Goal: Transaction & Acquisition: Book appointment/travel/reservation

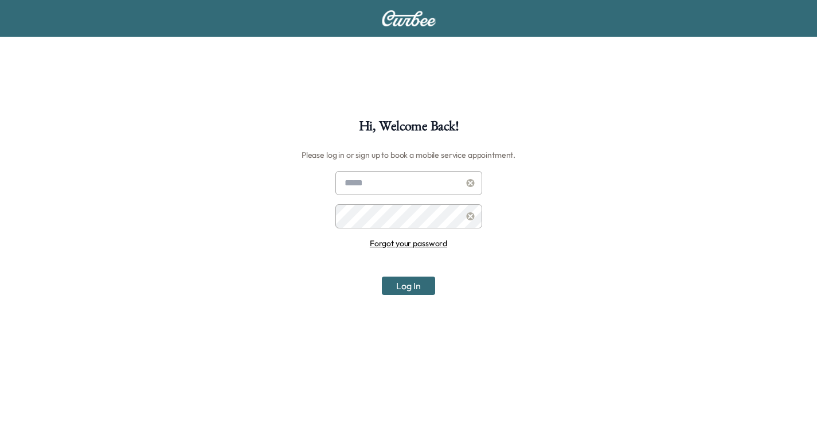
type input "**********"
click at [406, 183] on input "**********" at bounding box center [409, 183] width 147 height 24
click at [401, 284] on button "Log In" at bounding box center [408, 285] width 53 height 18
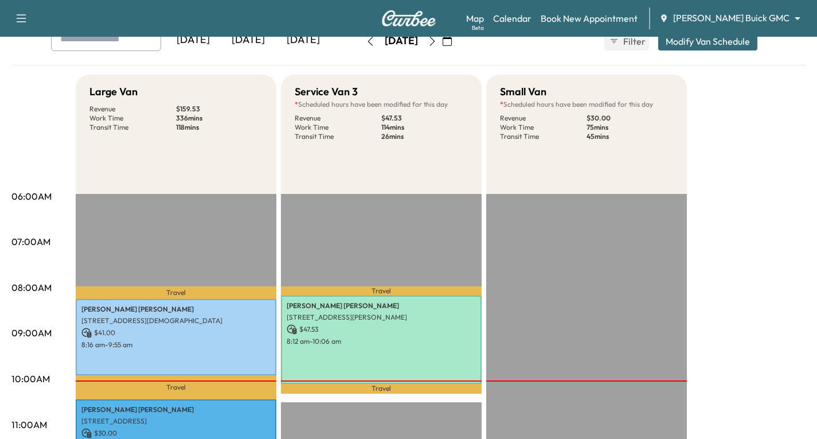
scroll to position [115, 0]
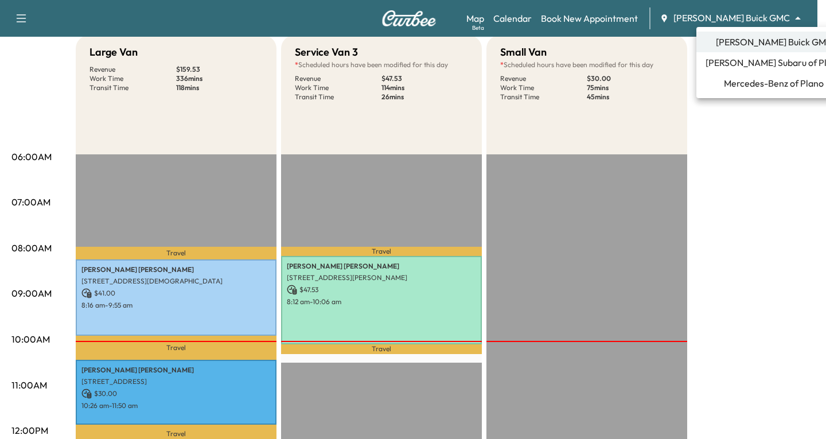
click at [796, 19] on body "Support Log Out Map Beta Calendar Book New Appointment [PERSON_NAME] Buick GMC …" at bounding box center [413, 104] width 826 height 439
click at [745, 87] on span "Mercedes-Benz of Plano" at bounding box center [774, 83] width 100 height 14
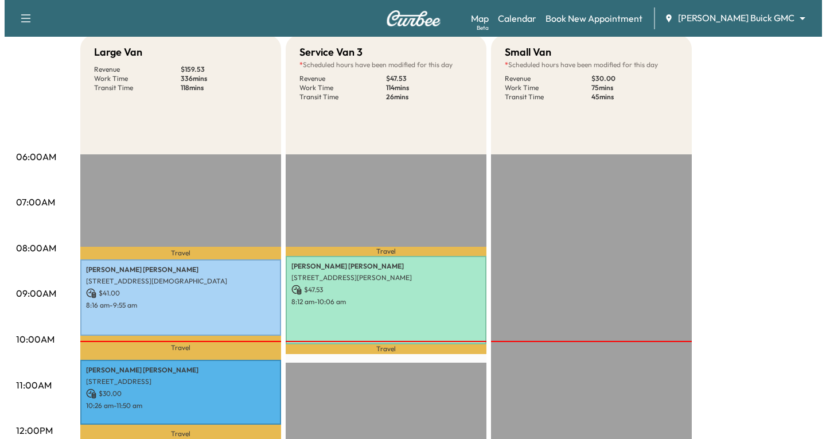
scroll to position [0, 0]
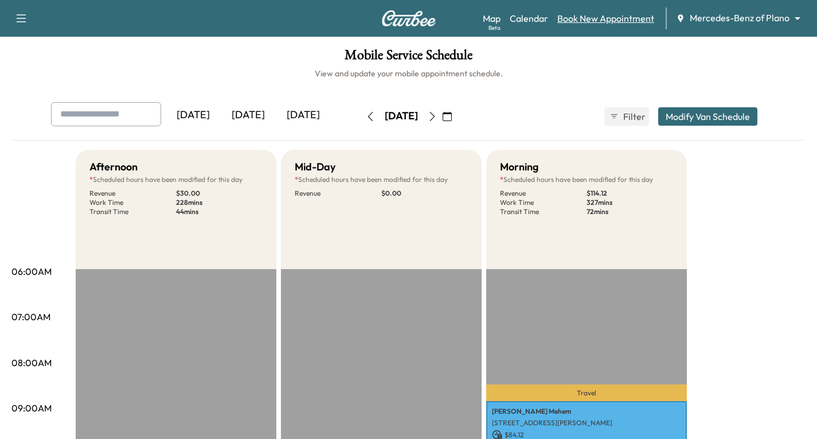
click at [584, 15] on link "Book New Appointment" at bounding box center [606, 18] width 97 height 14
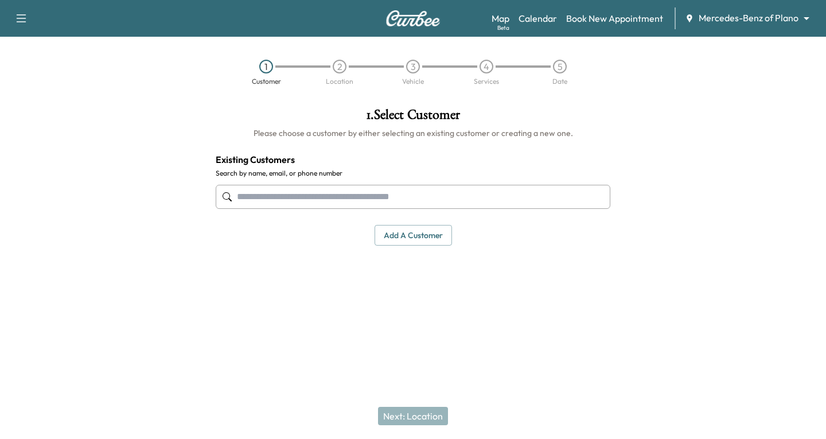
click at [250, 201] on input "text" at bounding box center [413, 197] width 395 height 24
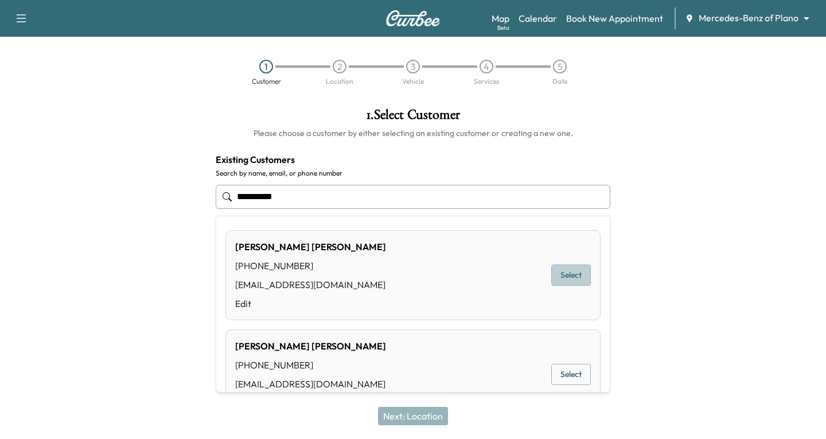
click at [564, 273] on button "Select" at bounding box center [571, 274] width 40 height 21
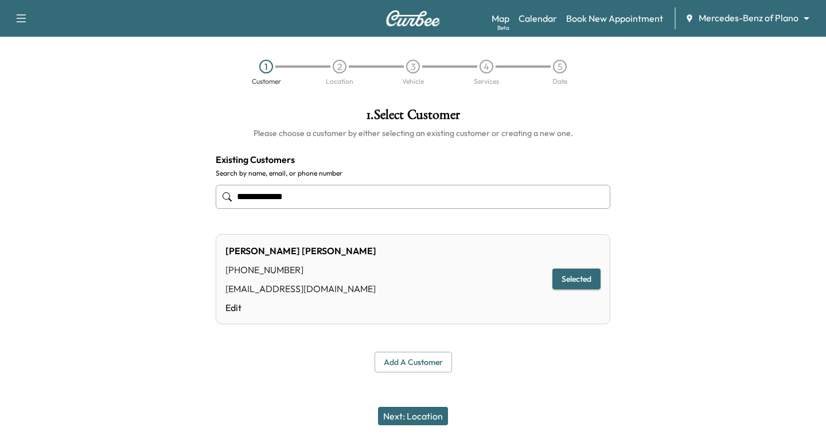
type input "**********"
click at [419, 413] on button "Next: Location" at bounding box center [413, 416] width 70 height 18
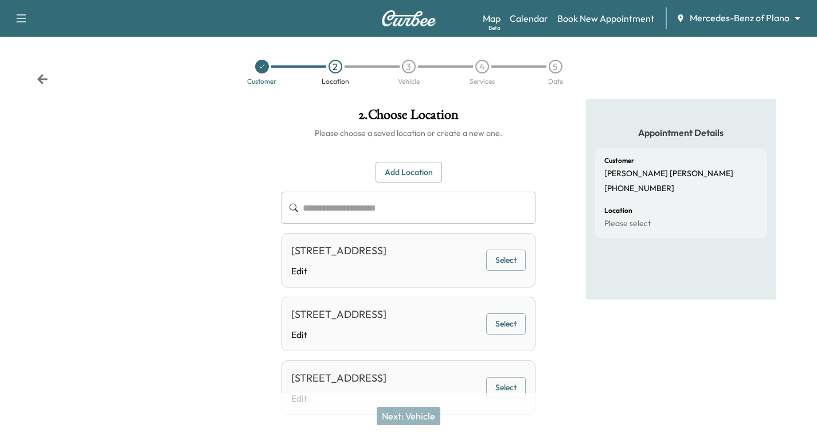
click at [496, 334] on button "Select" at bounding box center [506, 323] width 40 height 21
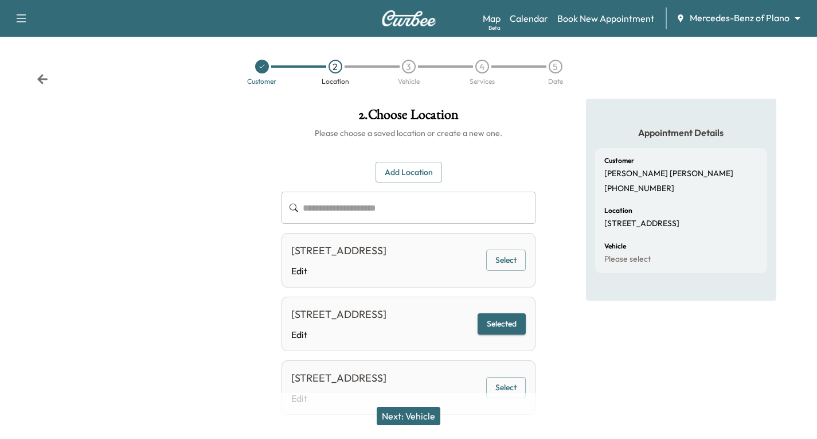
click at [415, 418] on button "Next: Vehicle" at bounding box center [409, 416] width 64 height 18
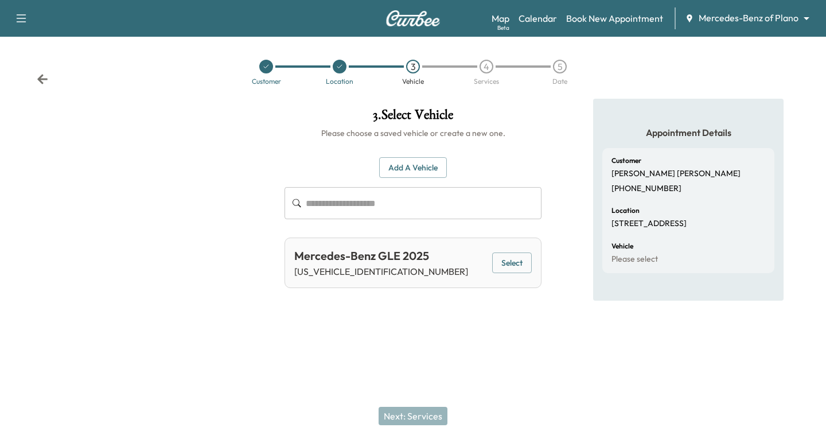
click at [493, 263] on button "Select" at bounding box center [512, 262] width 40 height 21
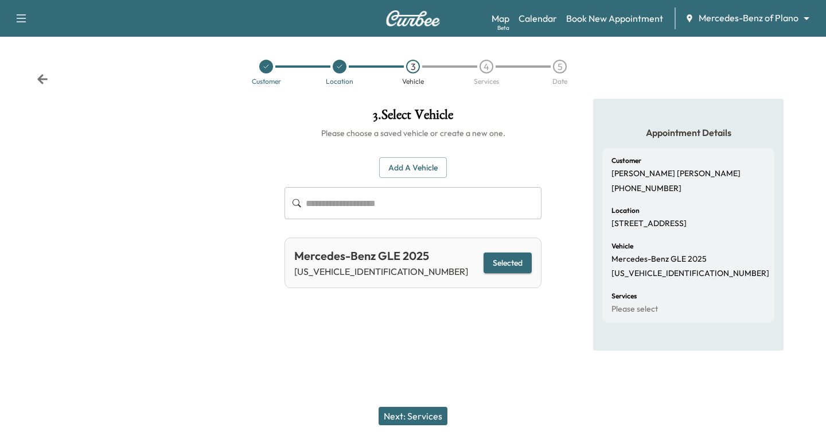
click at [413, 420] on button "Next: Services" at bounding box center [413, 416] width 69 height 18
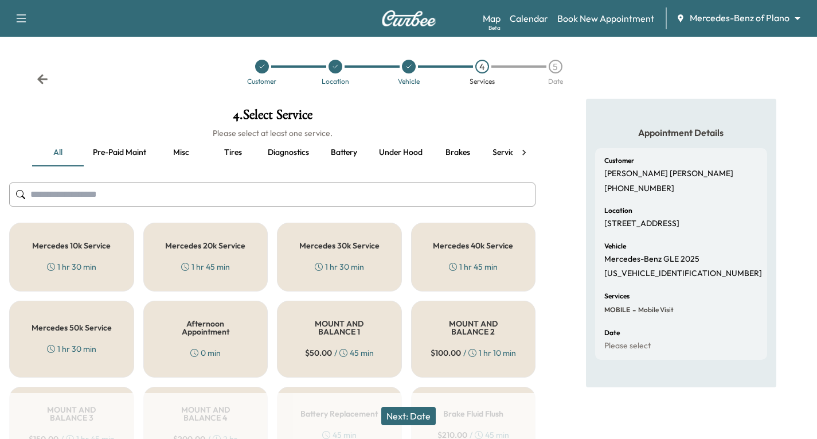
click at [79, 259] on div "Mercedes 10k Service 1 hr 30 min" at bounding box center [71, 257] width 125 height 69
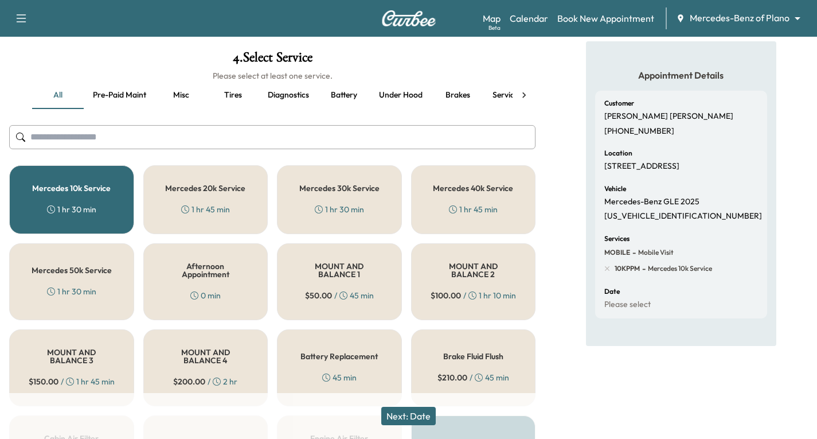
click at [423, 418] on button "Next: Date" at bounding box center [408, 416] width 54 height 18
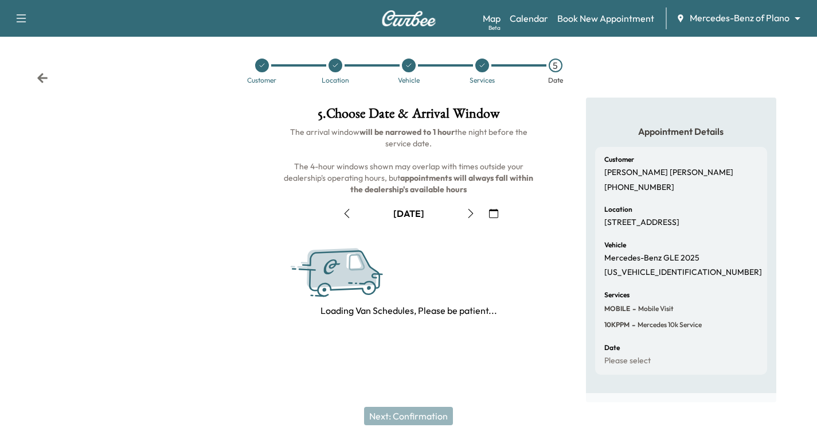
scroll to position [57, 0]
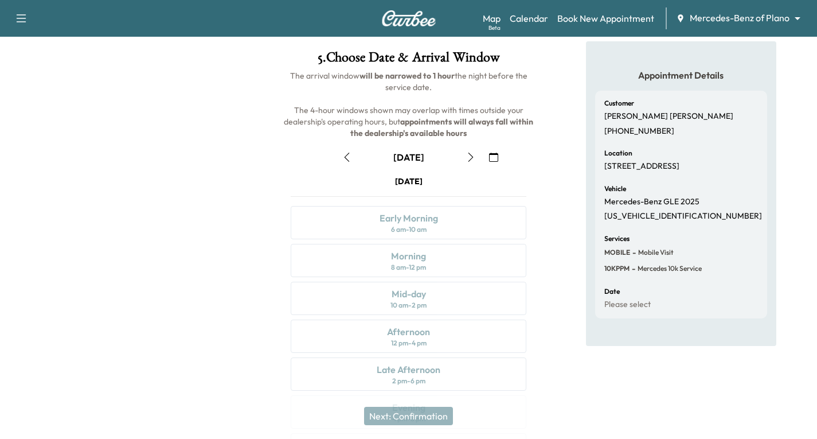
click at [496, 158] on icon "button" at bounding box center [493, 157] width 9 height 9
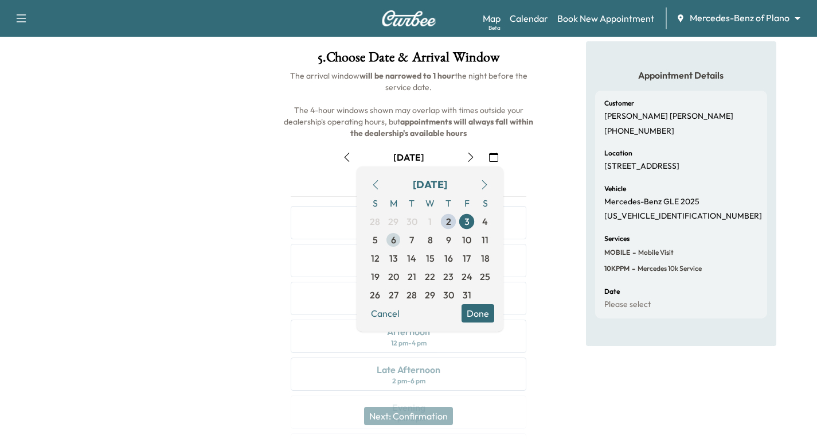
click at [395, 240] on span "6" at bounding box center [393, 240] width 5 height 14
click at [535, 254] on div "[DATE] Early Morning 6 am - 10 am Morning 8 am - 12 pm Mid-day 10 am - 2 pm Aft…" at bounding box center [409, 323] width 254 height 295
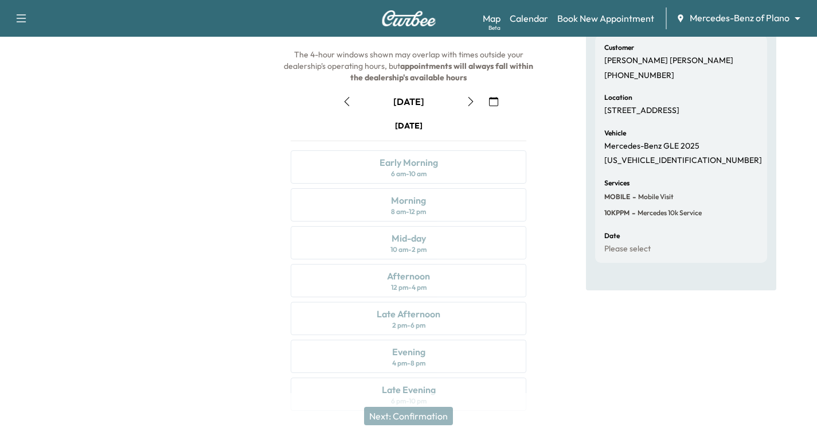
scroll to position [115, 0]
click at [471, 103] on icon "button" at bounding box center [470, 99] width 9 height 9
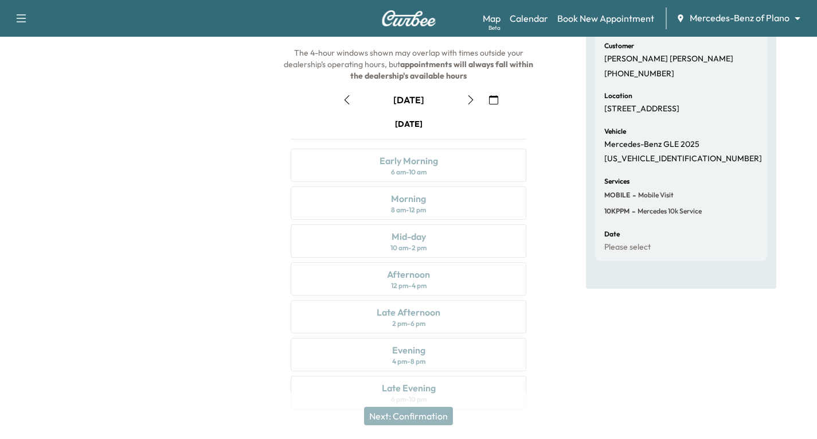
click at [471, 103] on icon "button" at bounding box center [470, 99] width 9 height 9
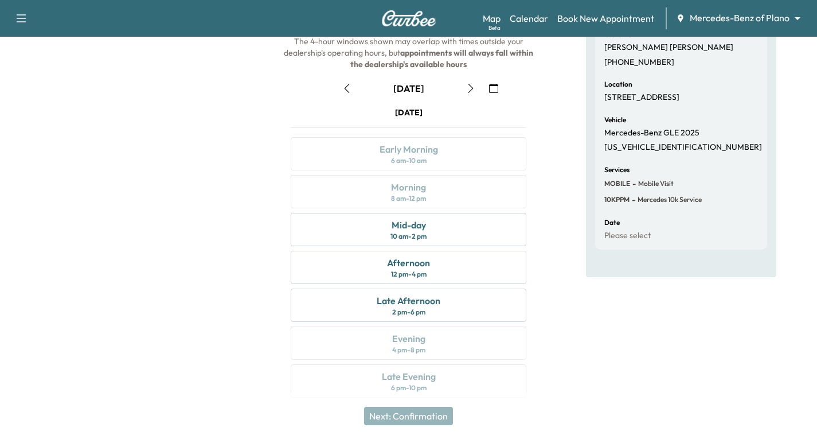
scroll to position [135, 0]
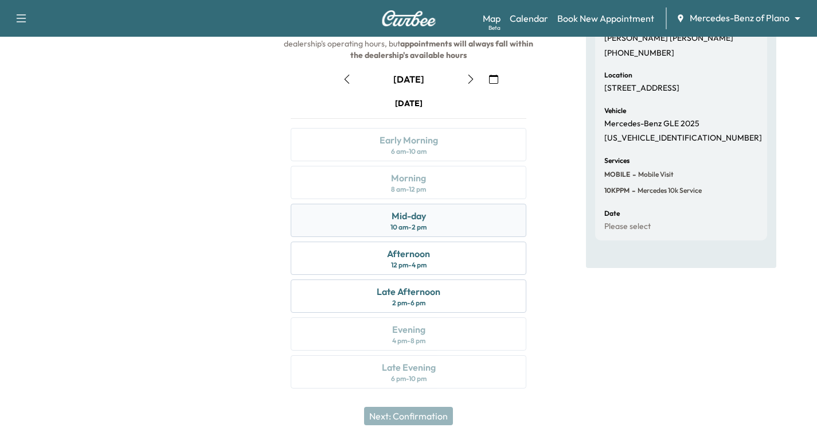
click at [459, 226] on div "Mid-day 10 am - 2 pm" at bounding box center [409, 220] width 236 height 33
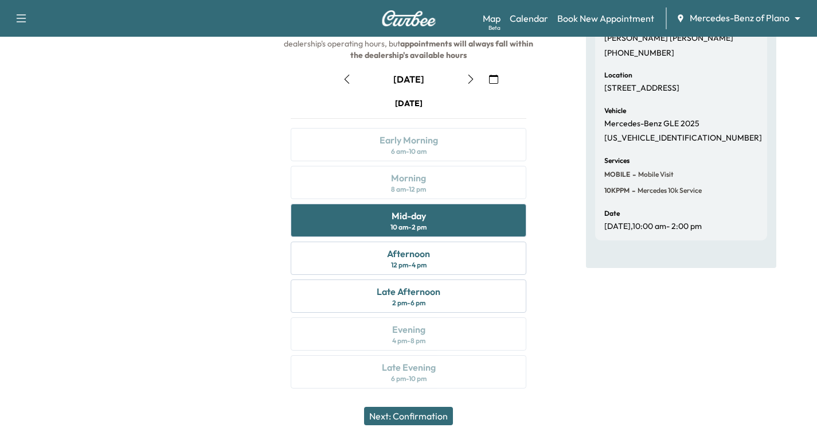
click at [383, 411] on button "Next: Confirmation" at bounding box center [408, 416] width 89 height 18
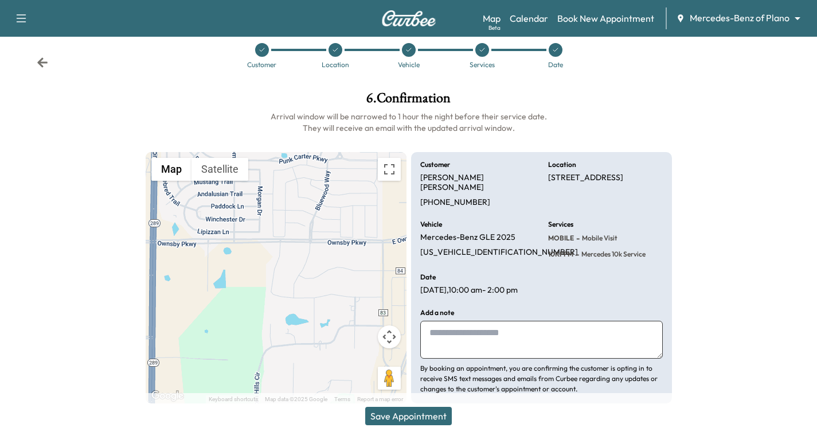
click at [449, 322] on textarea at bounding box center [541, 340] width 243 height 38
type textarea "**********"
click at [389, 416] on button "Save Appointment" at bounding box center [408, 416] width 87 height 18
